Goal: Information Seeking & Learning: Learn about a topic

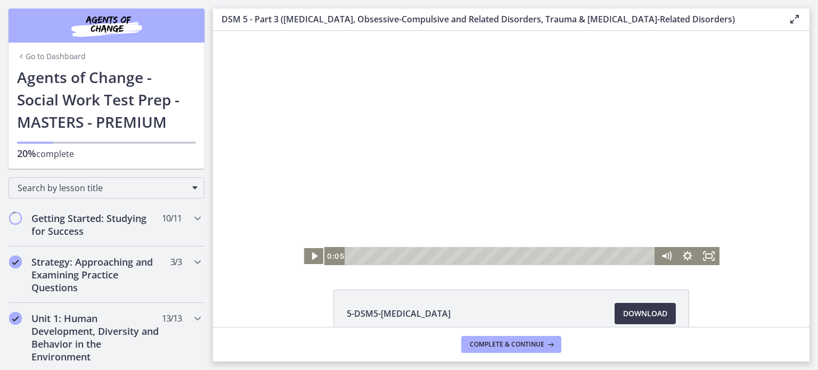
scroll to position [1144, 0]
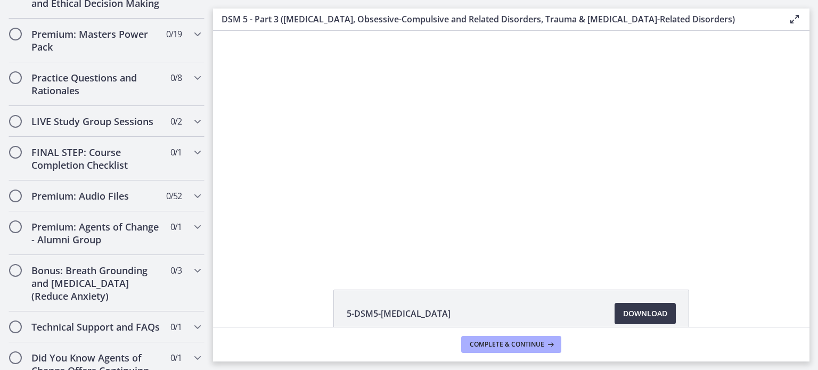
drag, startPoint x: 213, startPoint y: 31, endPoint x: 468, endPoint y: 85, distance: 261.2
click at [468, 85] on div at bounding box center [511, 148] width 416 height 234
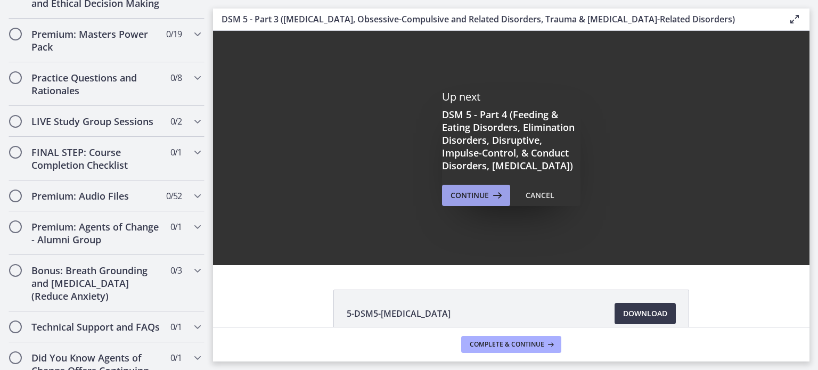
click at [478, 201] on span "Continue" at bounding box center [469, 195] width 38 height 13
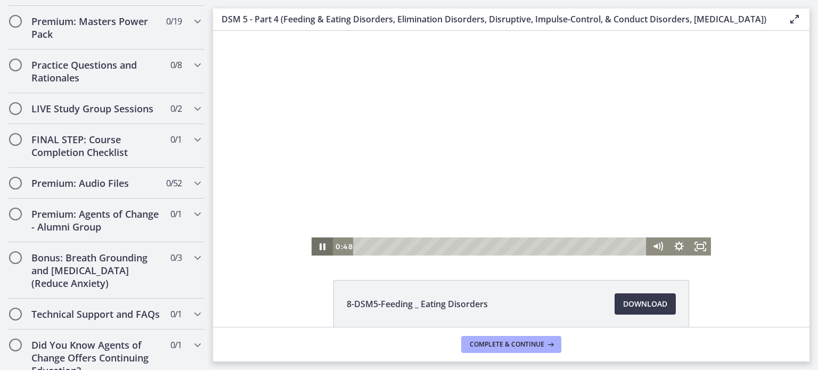
click at [315, 248] on icon "Pause" at bounding box center [321, 246] width 21 height 18
click at [320, 245] on icon "Play Video" at bounding box center [322, 246] width 5 height 7
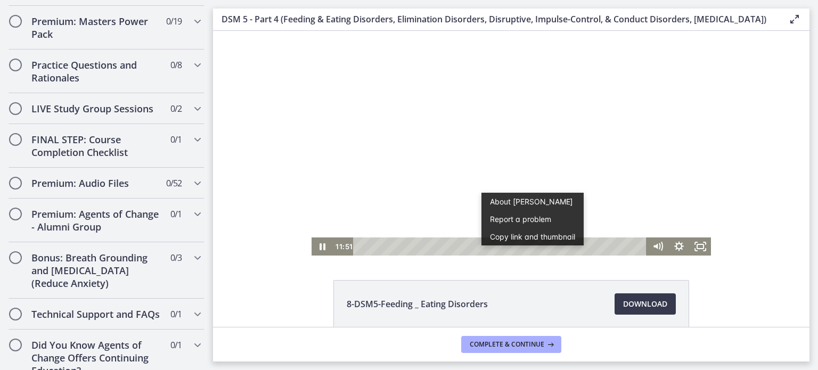
click at [645, 194] on div at bounding box center [510, 143] width 399 height 225
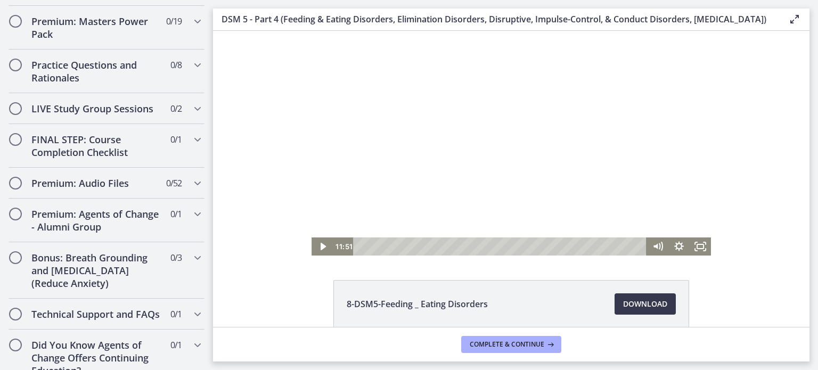
click at [645, 194] on div at bounding box center [510, 143] width 399 height 225
click at [319, 250] on icon "Pause" at bounding box center [322, 246] width 6 height 7
